Goal: Find specific page/section: Find specific page/section

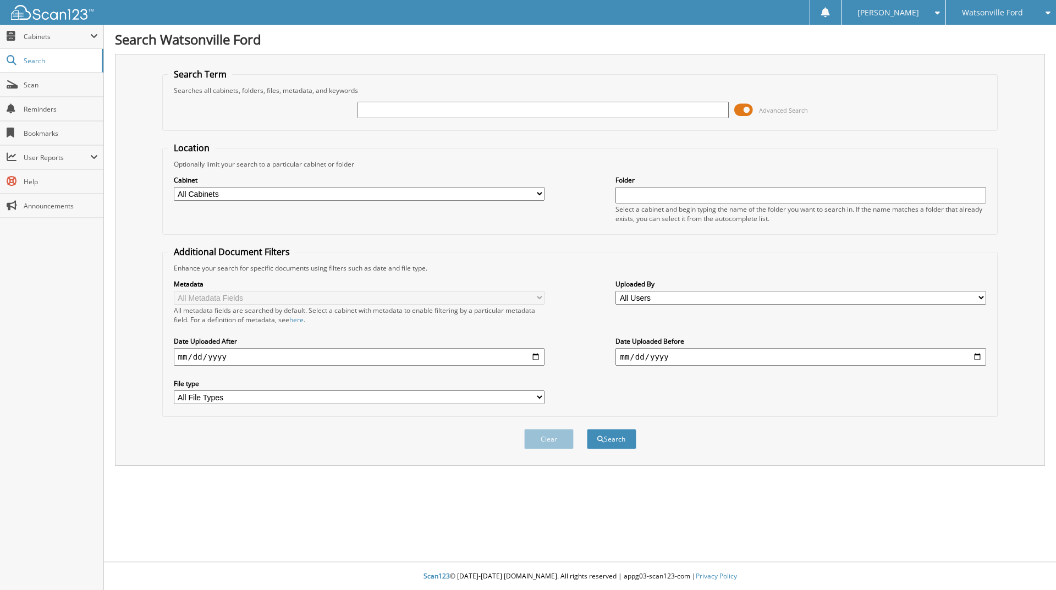
click at [398, 101] on div at bounding box center [543, 110] width 371 height 19
click at [392, 115] on input "text" at bounding box center [543, 110] width 371 height 17
type input "45081"
click at [587, 429] on button "Search" at bounding box center [612, 439] width 50 height 20
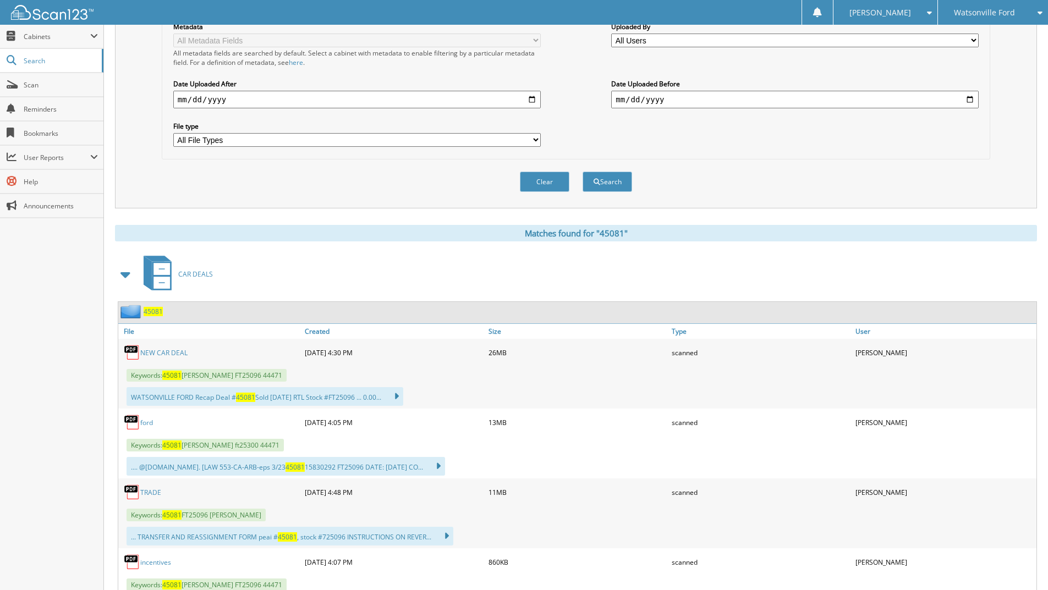
scroll to position [295, 0]
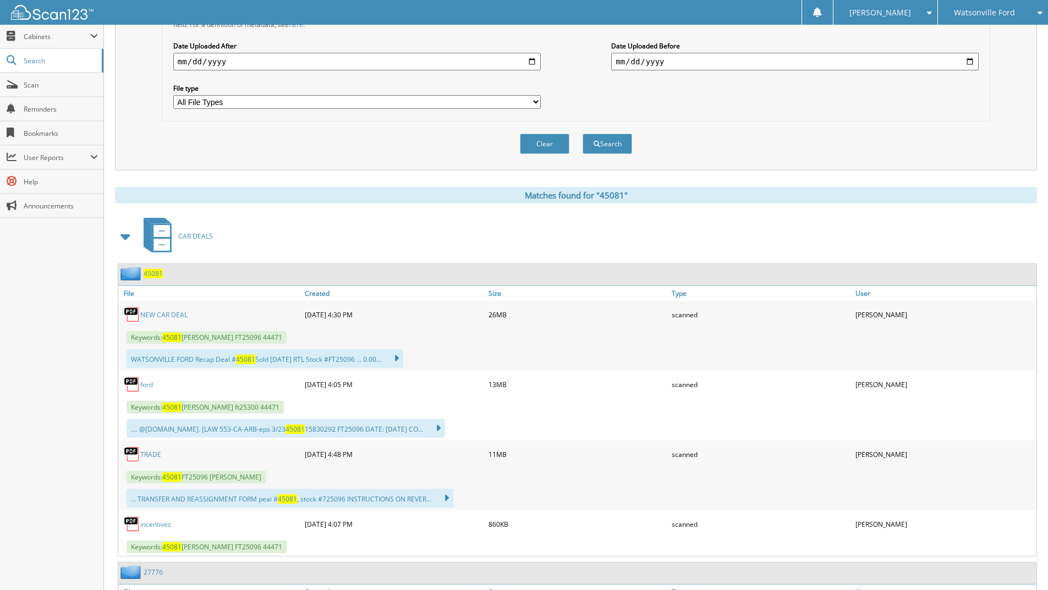
click at [145, 386] on link "ford" at bounding box center [146, 384] width 13 height 9
